Goal: Task Accomplishment & Management: Manage account settings

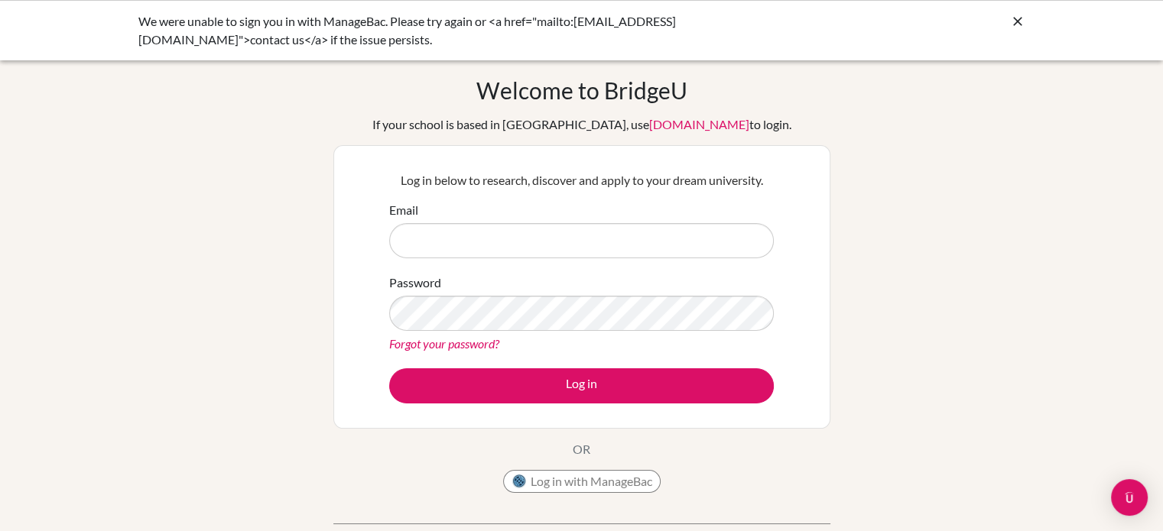
drag, startPoint x: 615, startPoint y: 498, endPoint x: 622, endPoint y: 489, distance: 11.0
click at [622, 489] on div "Log in with ManageBac" at bounding box center [581, 485] width 157 height 31
click at [622, 489] on button "Log in with ManageBac" at bounding box center [581, 481] width 157 height 23
click at [552, 478] on button "Log in with ManageBac" at bounding box center [581, 481] width 157 height 23
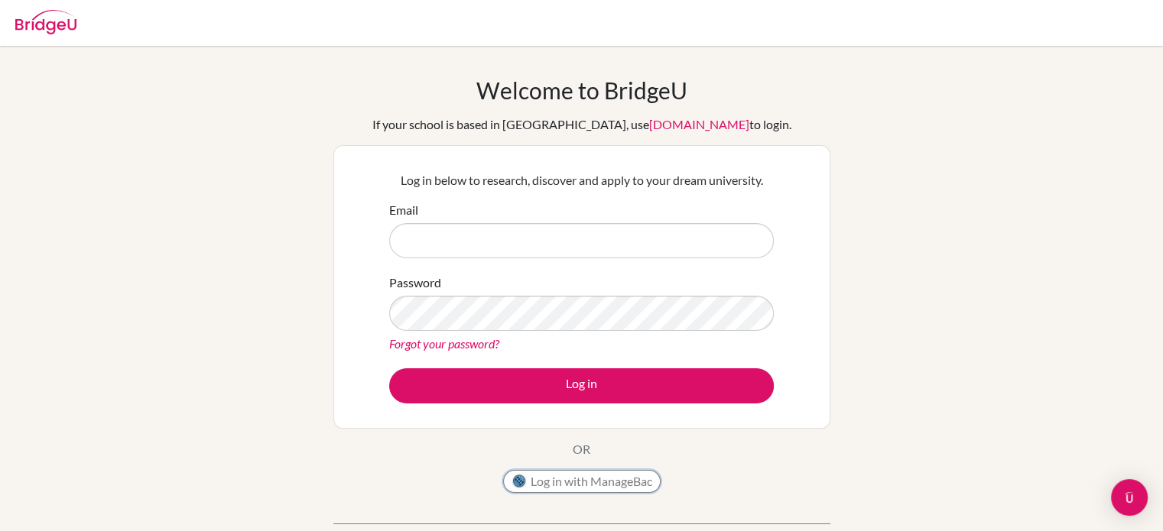
click at [603, 482] on button "Log in with ManageBac" at bounding box center [581, 481] width 157 height 23
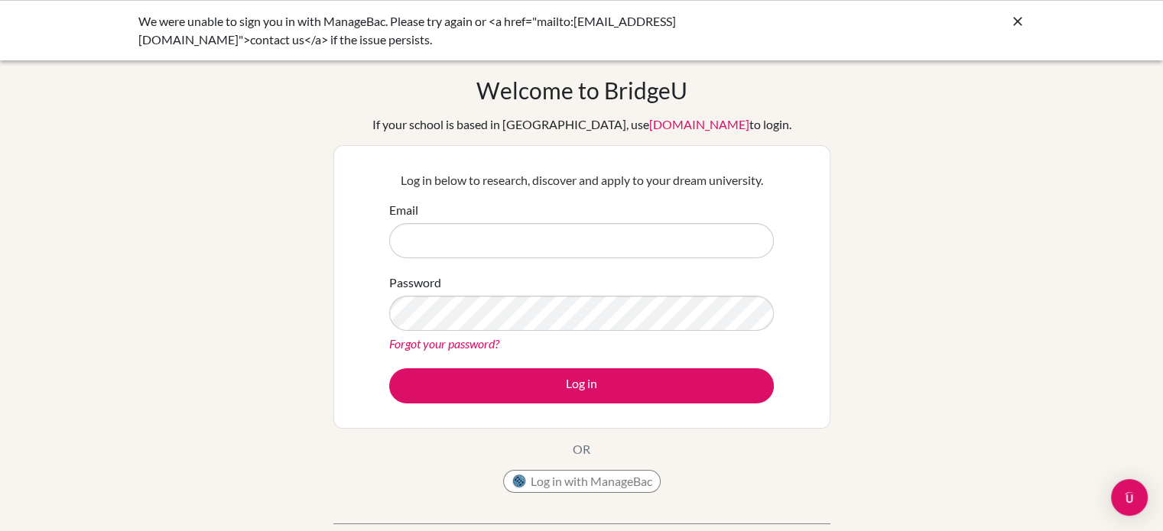
click at [630, 260] on form "Email Password Forgot your password? Log in" at bounding box center [581, 302] width 385 height 203
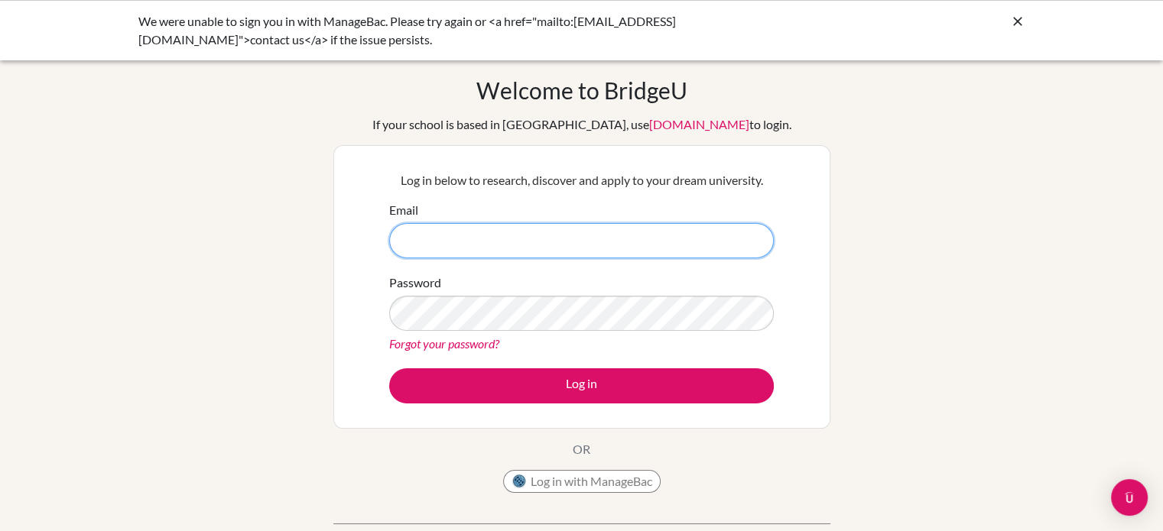
click at [605, 256] on input "Email" at bounding box center [581, 240] width 385 height 35
type input "250115@iss.school.fj"
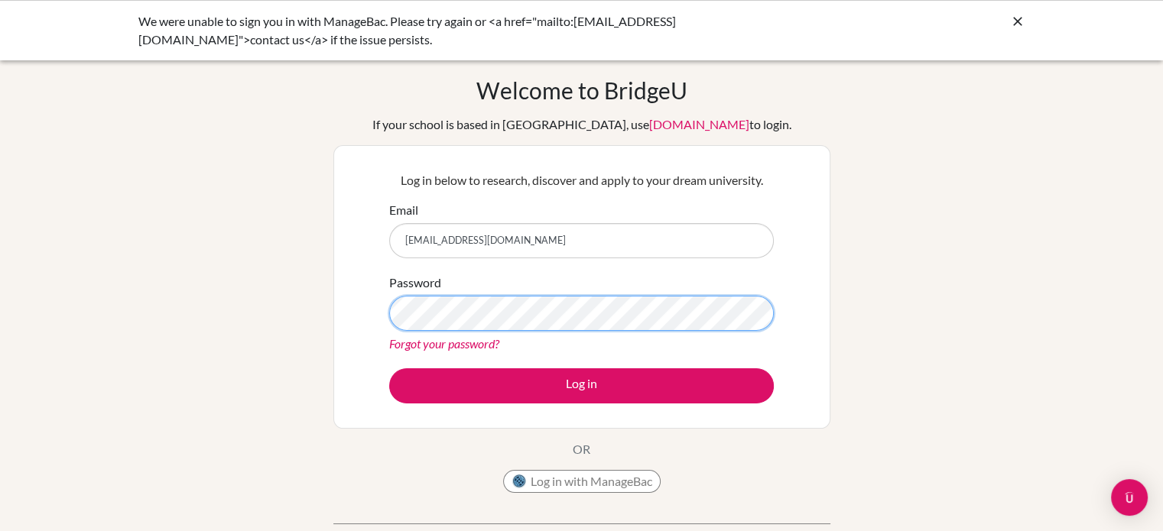
click at [389, 368] on button "Log in" at bounding box center [581, 385] width 385 height 35
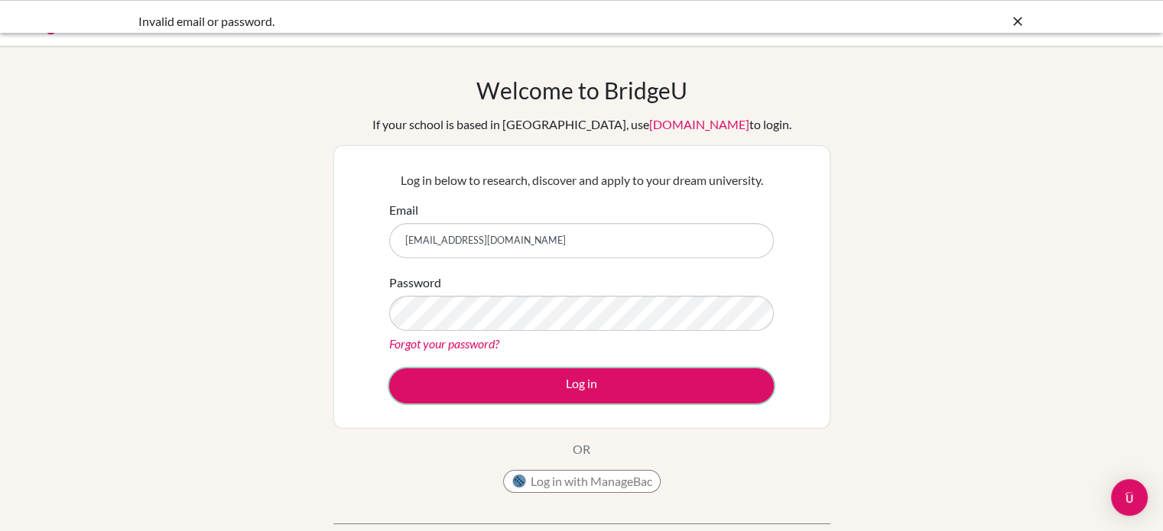
click at [596, 396] on button "Log in" at bounding box center [581, 385] width 385 height 35
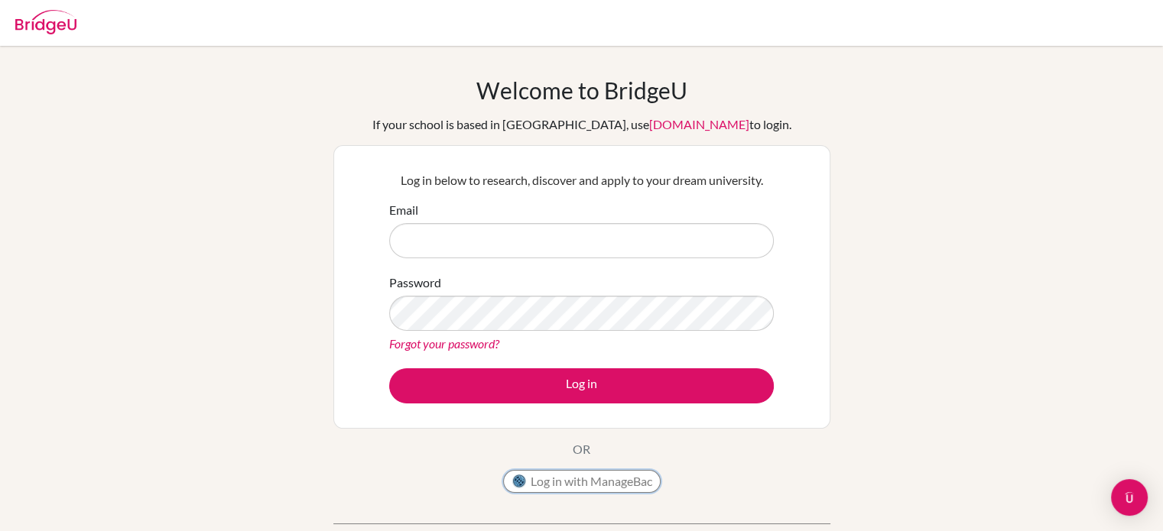
click at [557, 482] on button "Log in with ManageBac" at bounding box center [581, 481] width 157 height 23
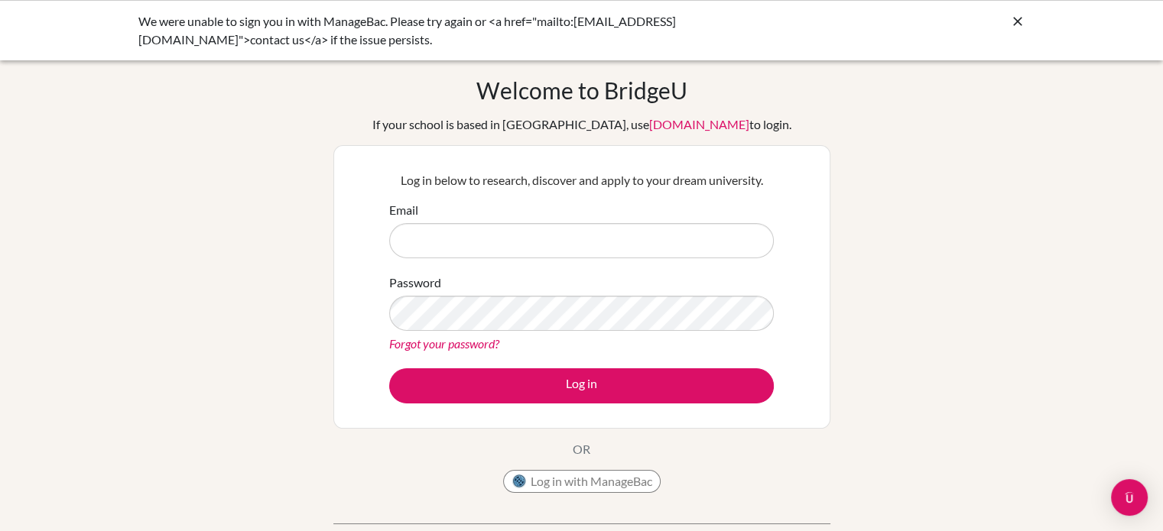
click at [1019, 21] on icon at bounding box center [1017, 21] width 15 height 15
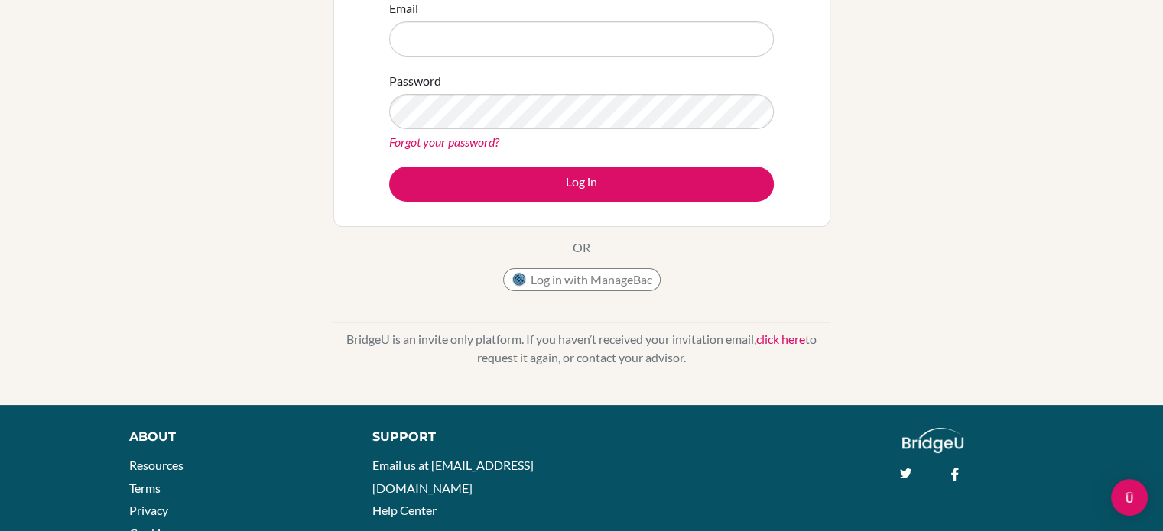
scroll to position [196, 0]
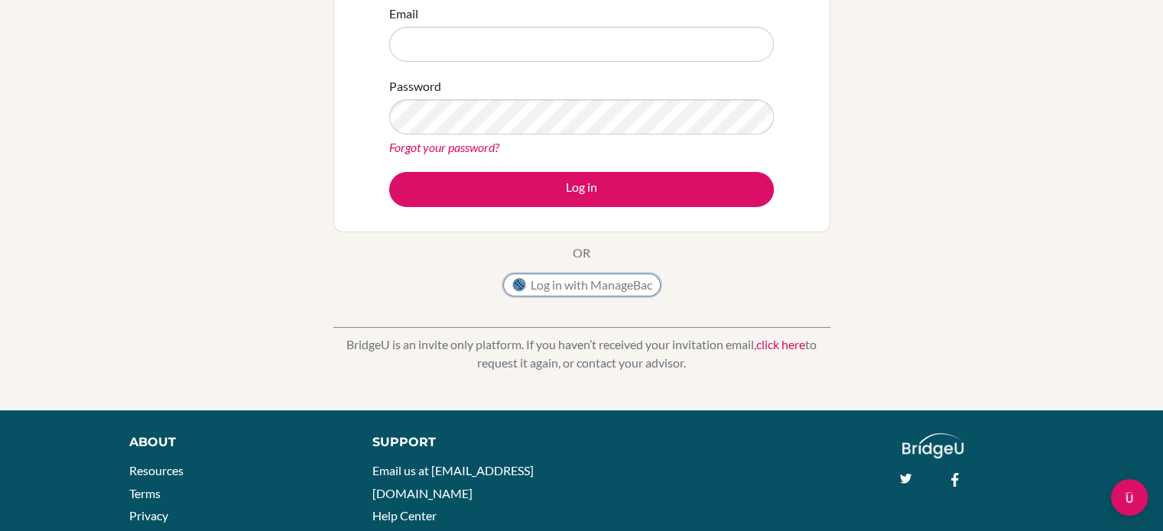
click at [547, 281] on button "Log in with ManageBac" at bounding box center [581, 285] width 157 height 23
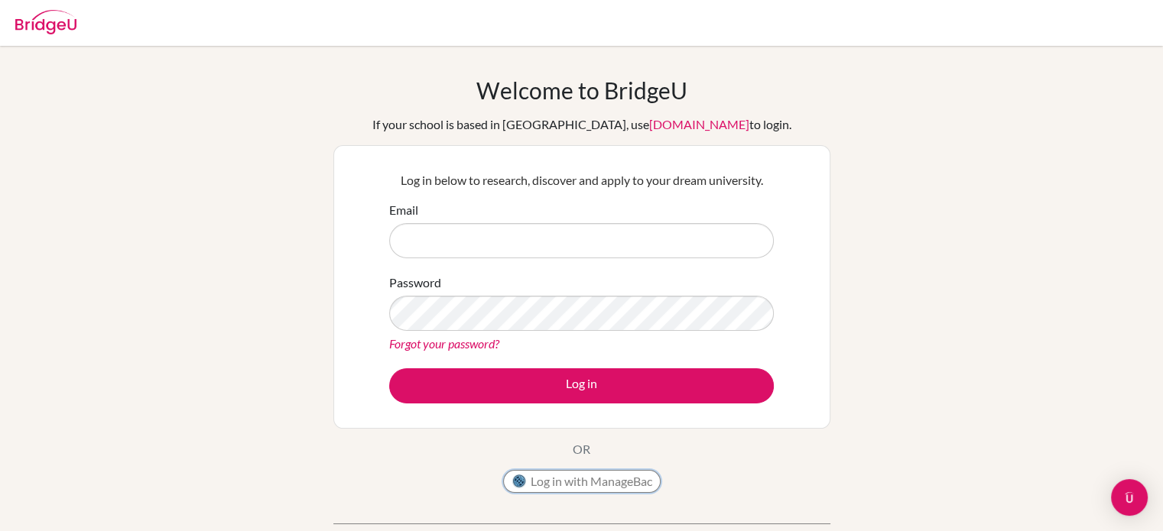
click at [563, 486] on button "Log in with ManageBac" at bounding box center [581, 481] width 157 height 23
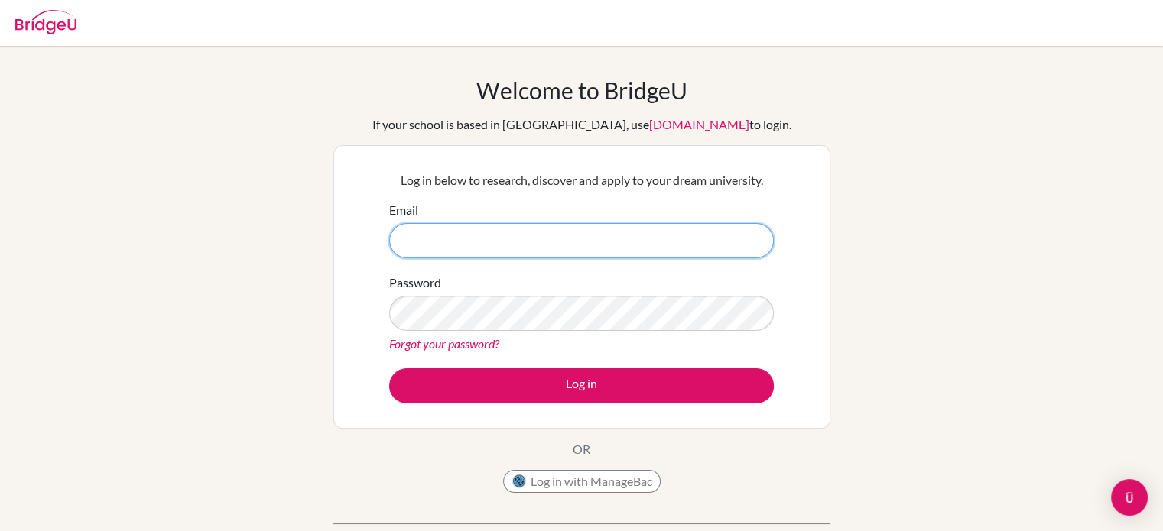
click at [539, 248] on input "Email" at bounding box center [581, 240] width 385 height 35
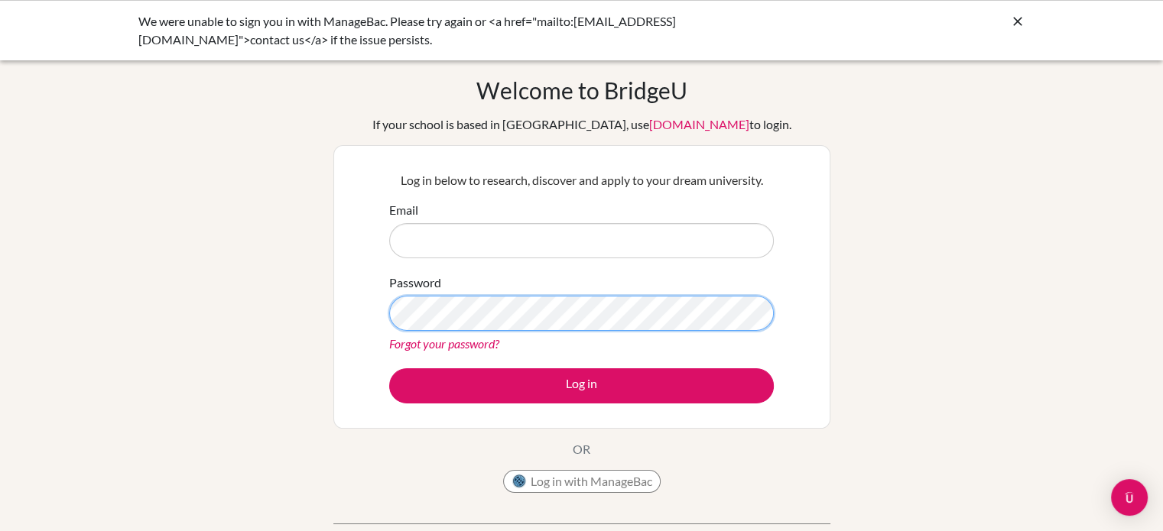
click at [538, 238] on form "Email Password Forgot your password? Log in" at bounding box center [581, 302] width 385 height 203
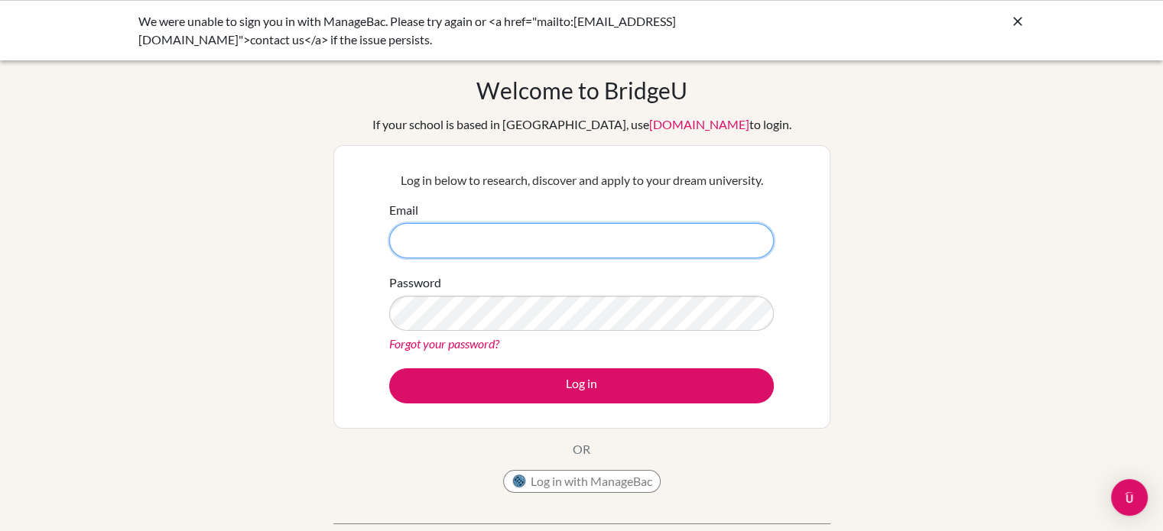
click at [538, 238] on input "Email" at bounding box center [581, 240] width 385 height 35
type input "250115@iss.school.fj"
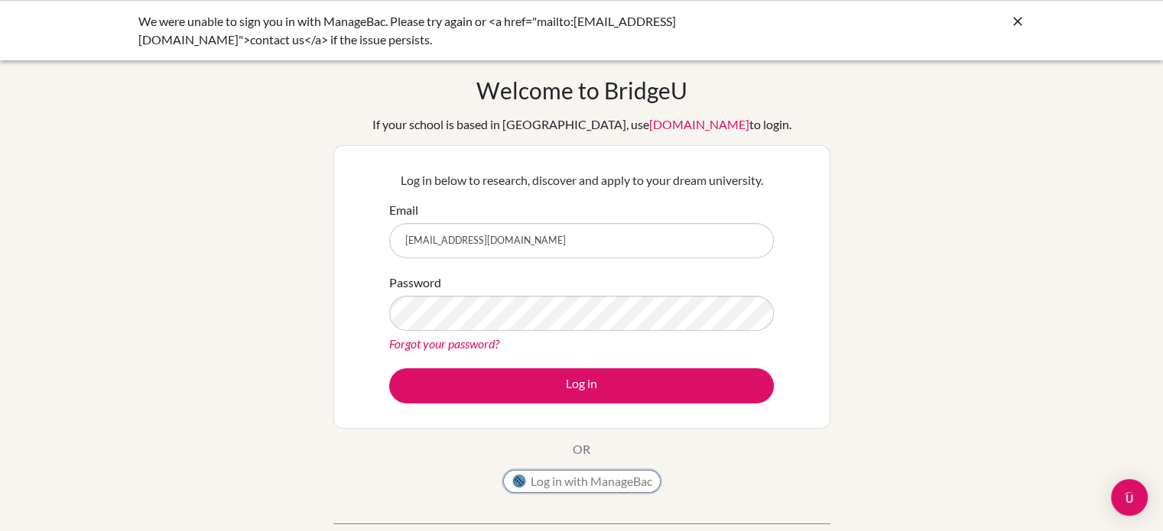
click at [563, 482] on button "Log in with ManageBac" at bounding box center [581, 481] width 157 height 23
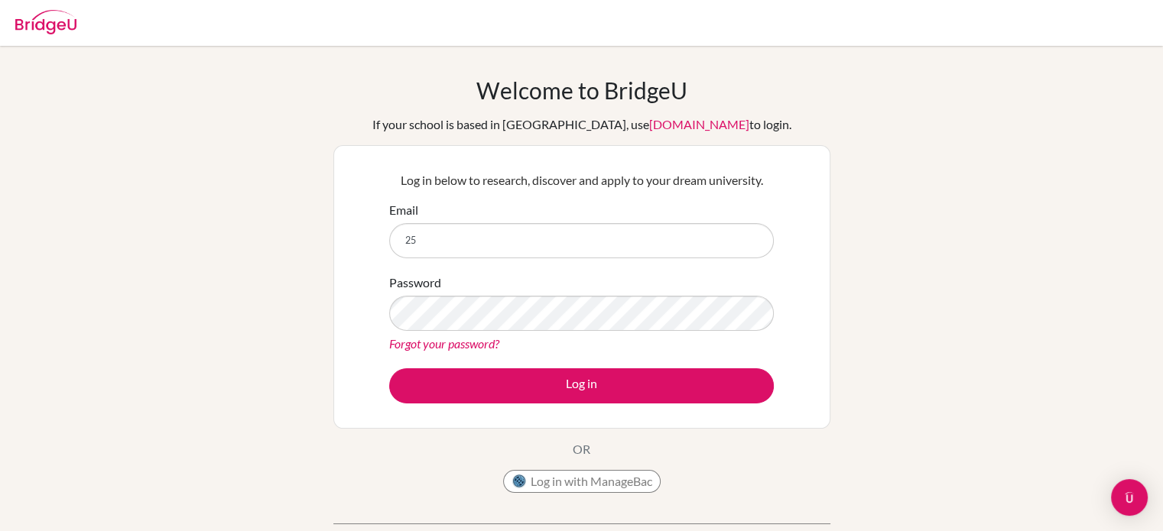
type input "[EMAIL_ADDRESS][DOMAIN_NAME]"
click at [455, 337] on link "Forgot your password?" at bounding box center [444, 343] width 110 height 15
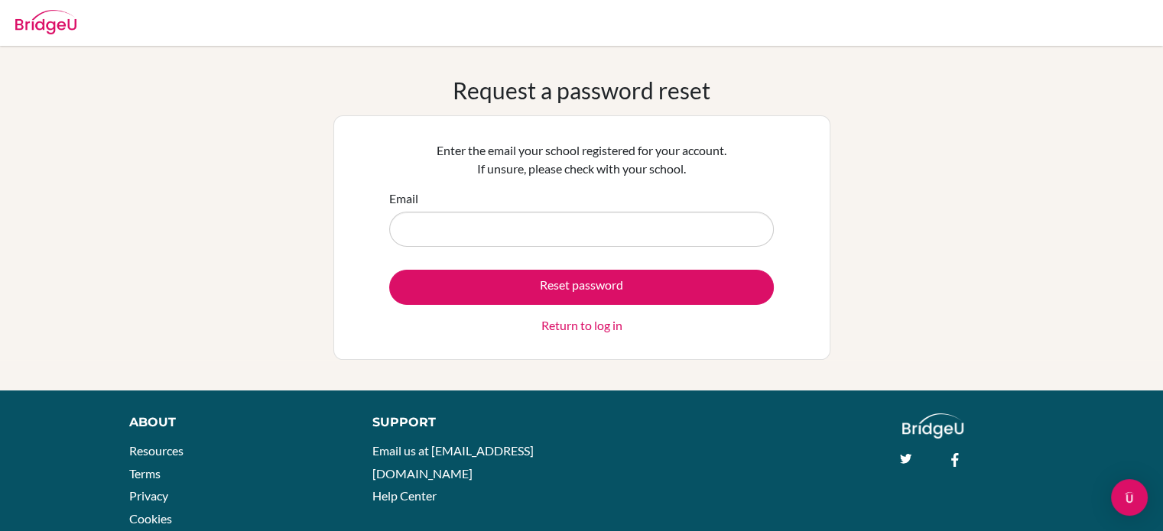
click at [497, 222] on input "Email" at bounding box center [581, 229] width 385 height 35
type input "250115@iss.school.fj"
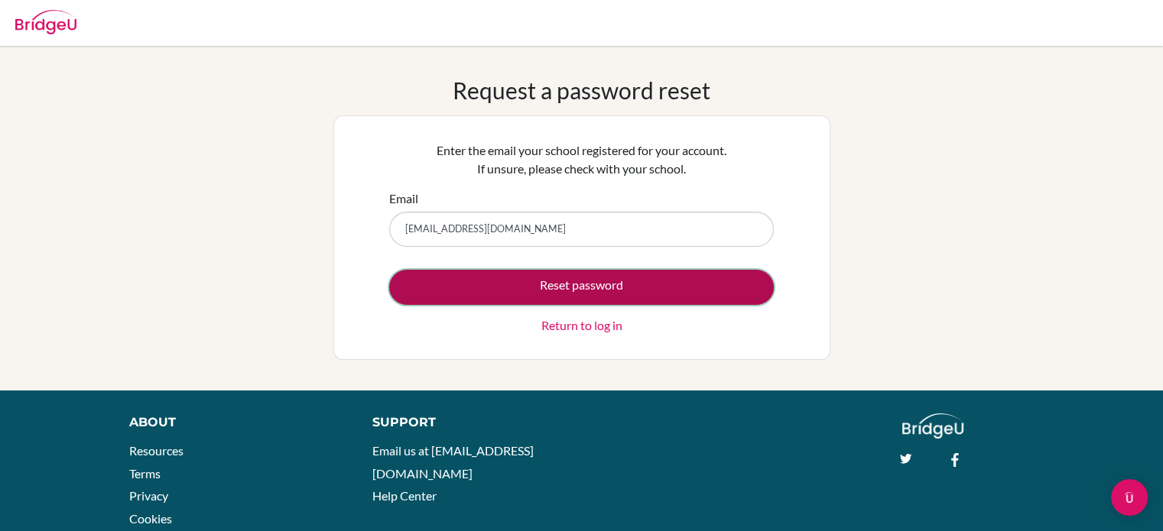
click at [514, 274] on button "Reset password" at bounding box center [581, 287] width 385 height 35
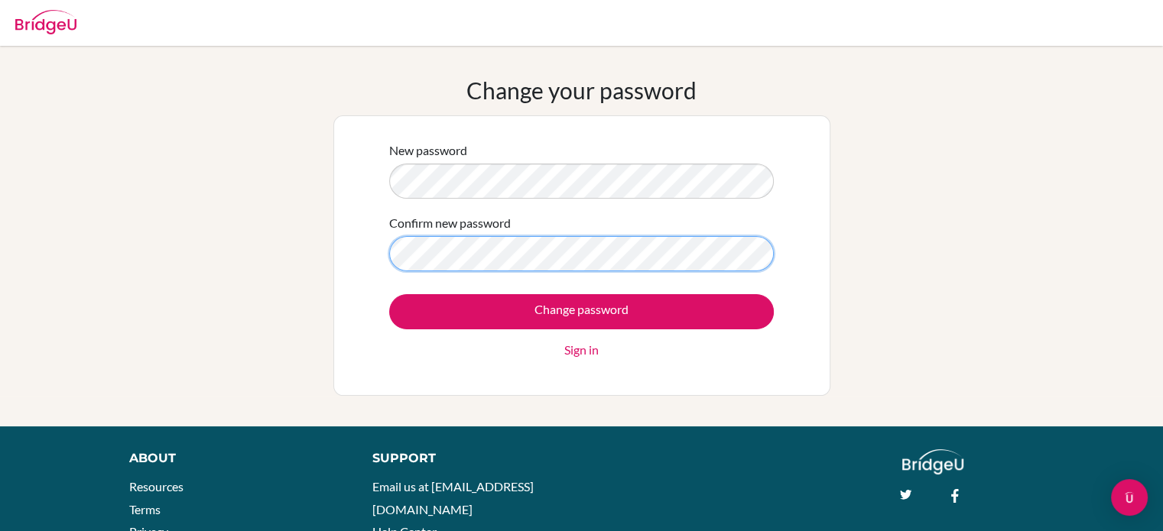
click at [389, 294] on input "Change password" at bounding box center [581, 311] width 385 height 35
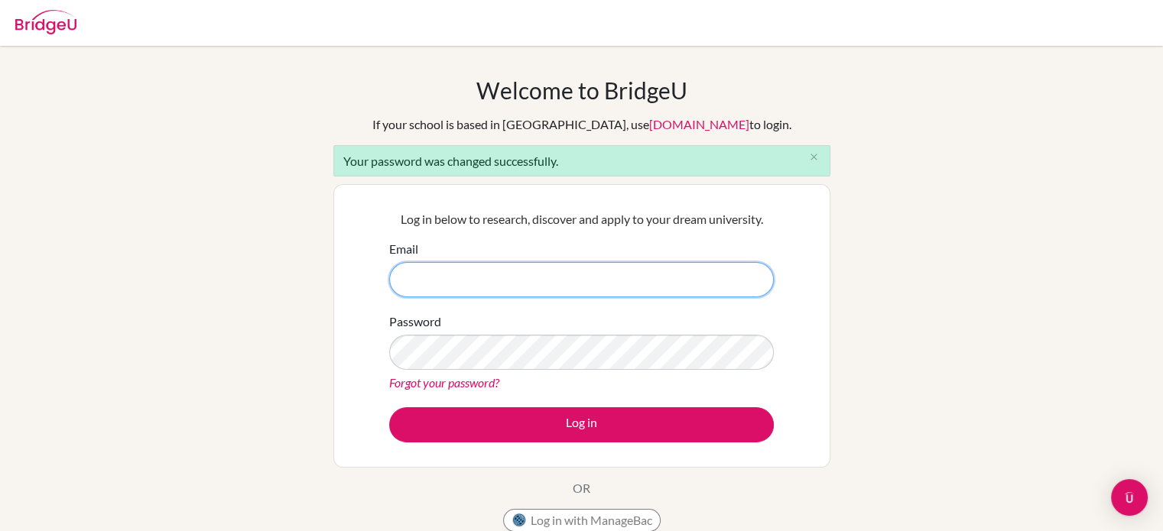
click at [671, 284] on input "Email" at bounding box center [581, 279] width 385 height 35
type input "[EMAIL_ADDRESS][DOMAIN_NAME]"
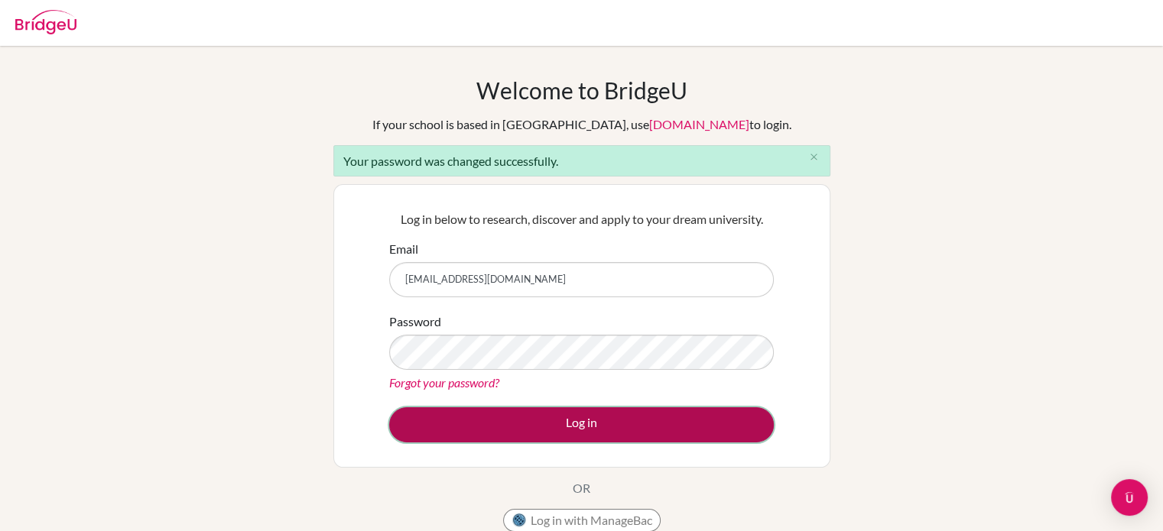
click at [577, 425] on button "Log in" at bounding box center [581, 424] width 385 height 35
